Goal: Contribute content

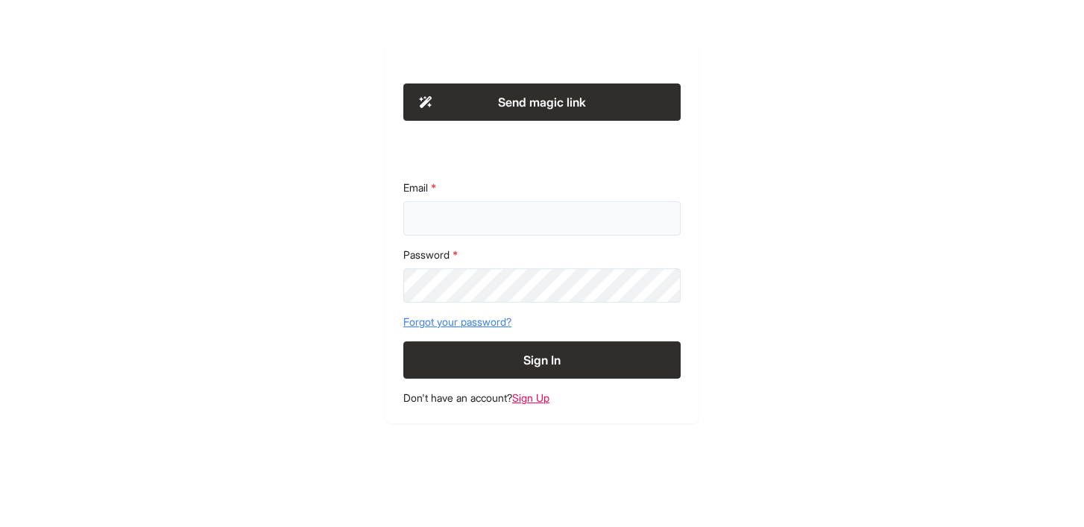
type input "**********"
click at [550, 360] on button "Sign In" at bounding box center [541, 359] width 277 height 37
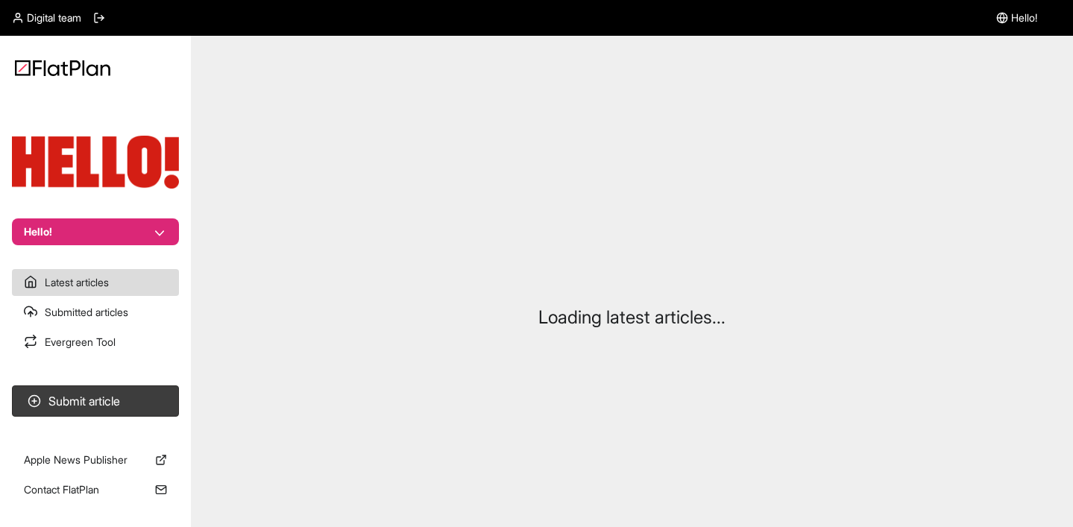
click at [141, 420] on section "Submit article" at bounding box center [95, 400] width 191 height 43
click at [141, 413] on button "Submit article" at bounding box center [95, 400] width 167 height 31
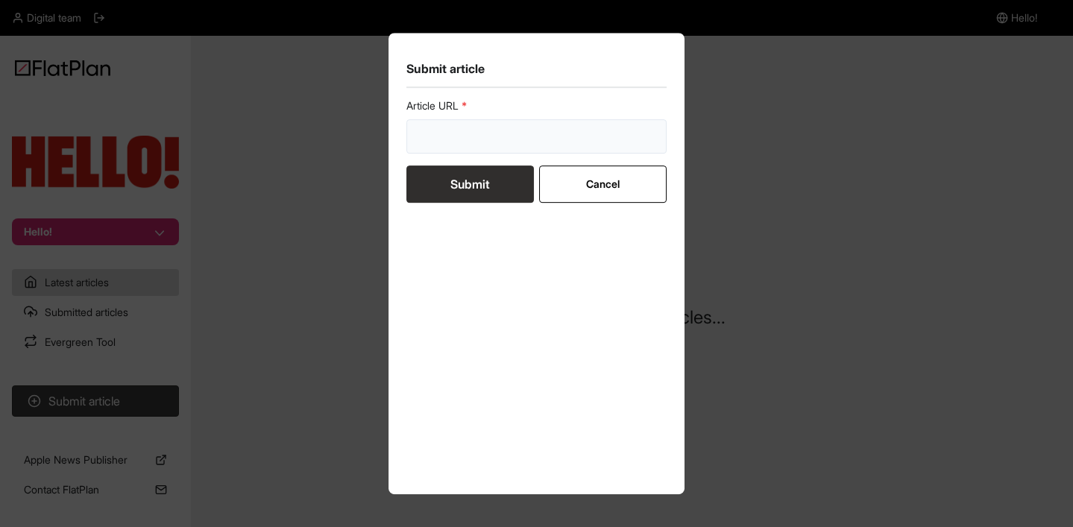
click at [464, 120] on input "url" at bounding box center [536, 136] width 261 height 34
paste input "[URL][DOMAIN_NAME]"
type input "[URL][DOMAIN_NAME]"
click at [489, 174] on button "Submit" at bounding box center [469, 183] width 127 height 37
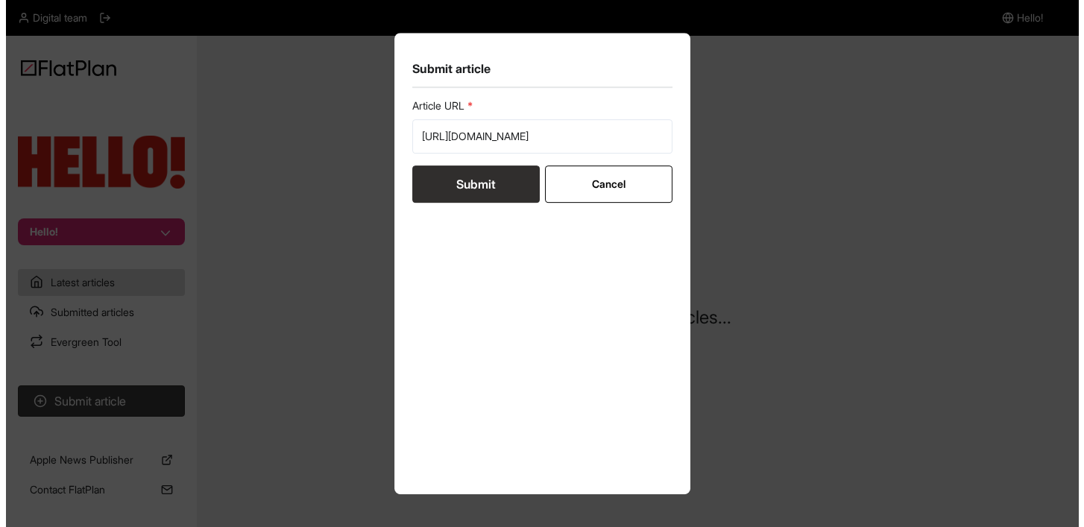
scroll to position [0, 0]
